Goal: Obtain resource: Download file/media

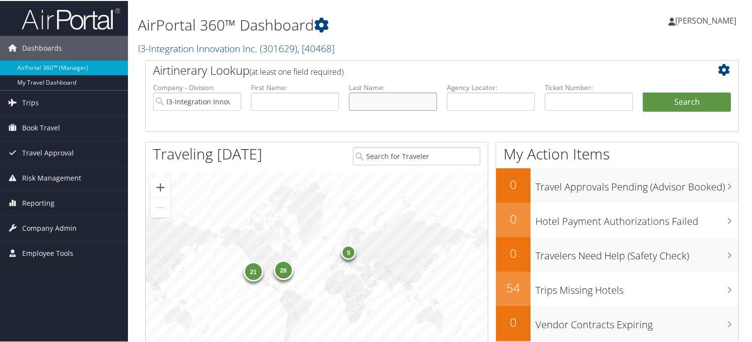
click at [386, 101] on input "text" at bounding box center [393, 101] width 88 height 18
type input "son"
click at [643, 92] on button "Search" at bounding box center [687, 102] width 88 height 20
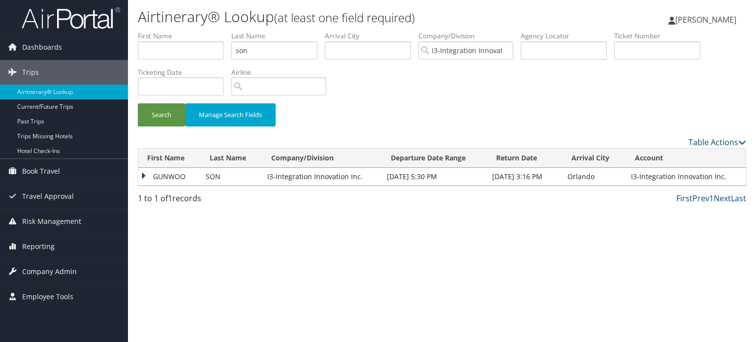
click at [164, 173] on td "GUNWOO" at bounding box center [169, 177] width 63 height 18
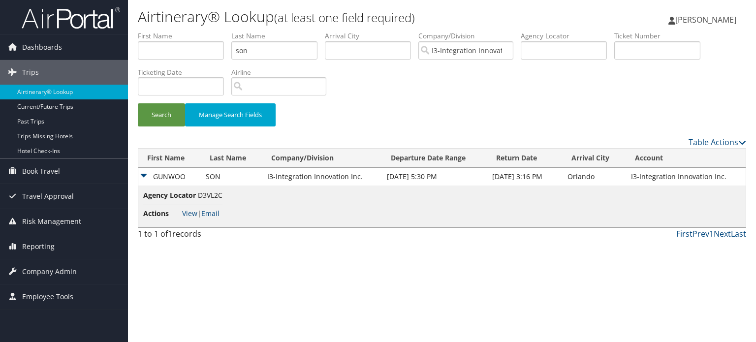
click at [190, 208] on li "Actions View | Email" at bounding box center [182, 214] width 79 height 18
click at [190, 219] on li "Actions View | Email" at bounding box center [182, 214] width 79 height 18
click at [190, 215] on link "View" at bounding box center [189, 213] width 15 height 9
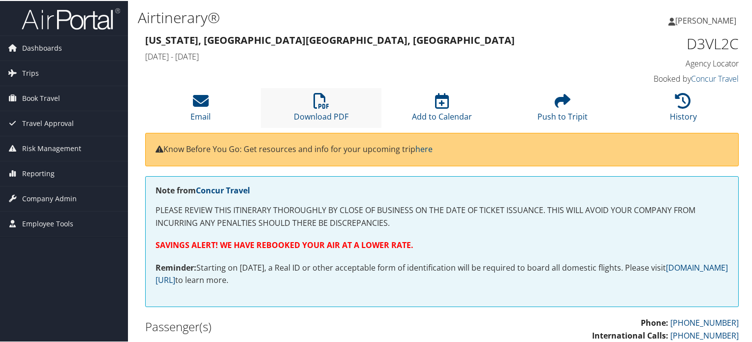
click at [334, 108] on li "Download PDF" at bounding box center [321, 107] width 121 height 40
